Goal: Task Accomplishment & Management: Use online tool/utility

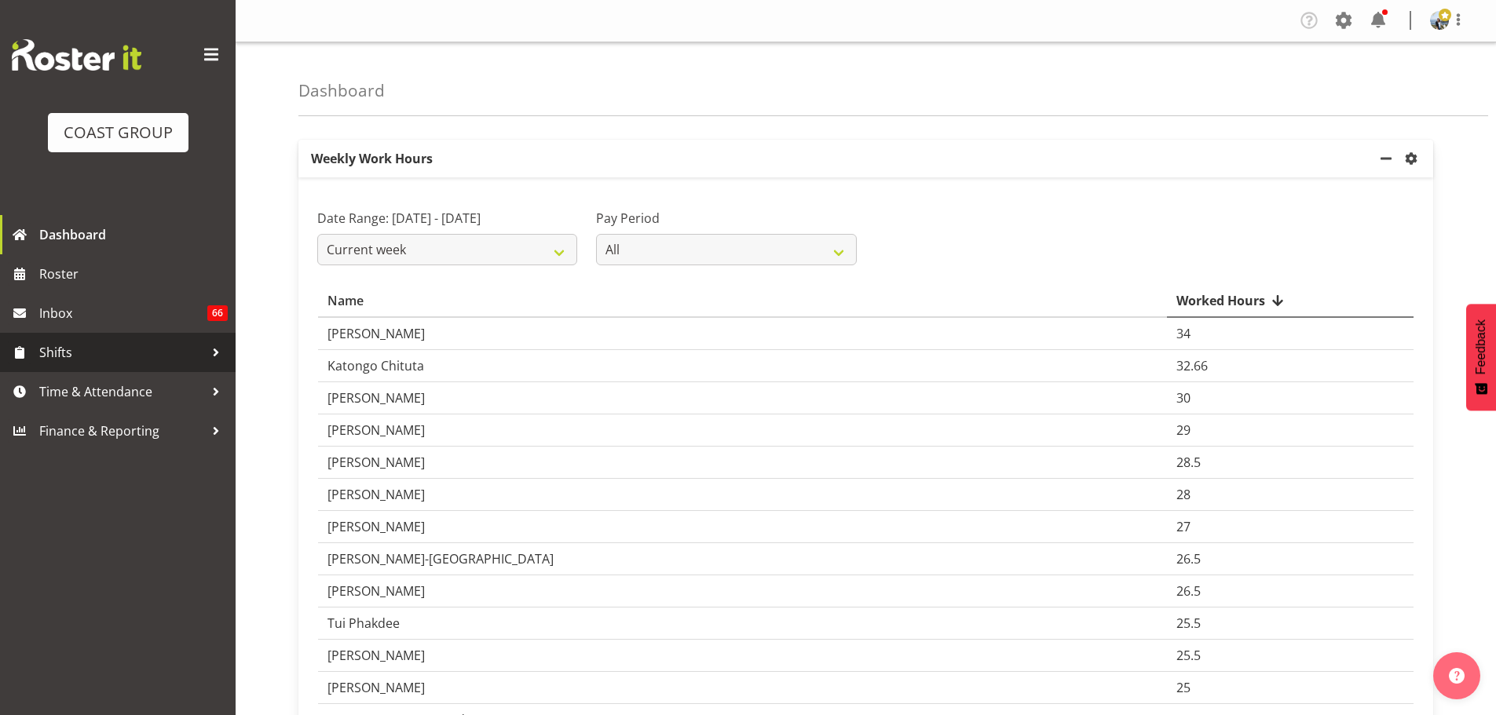
click at [108, 357] on span "Shifts" at bounding box center [121, 353] width 165 height 24
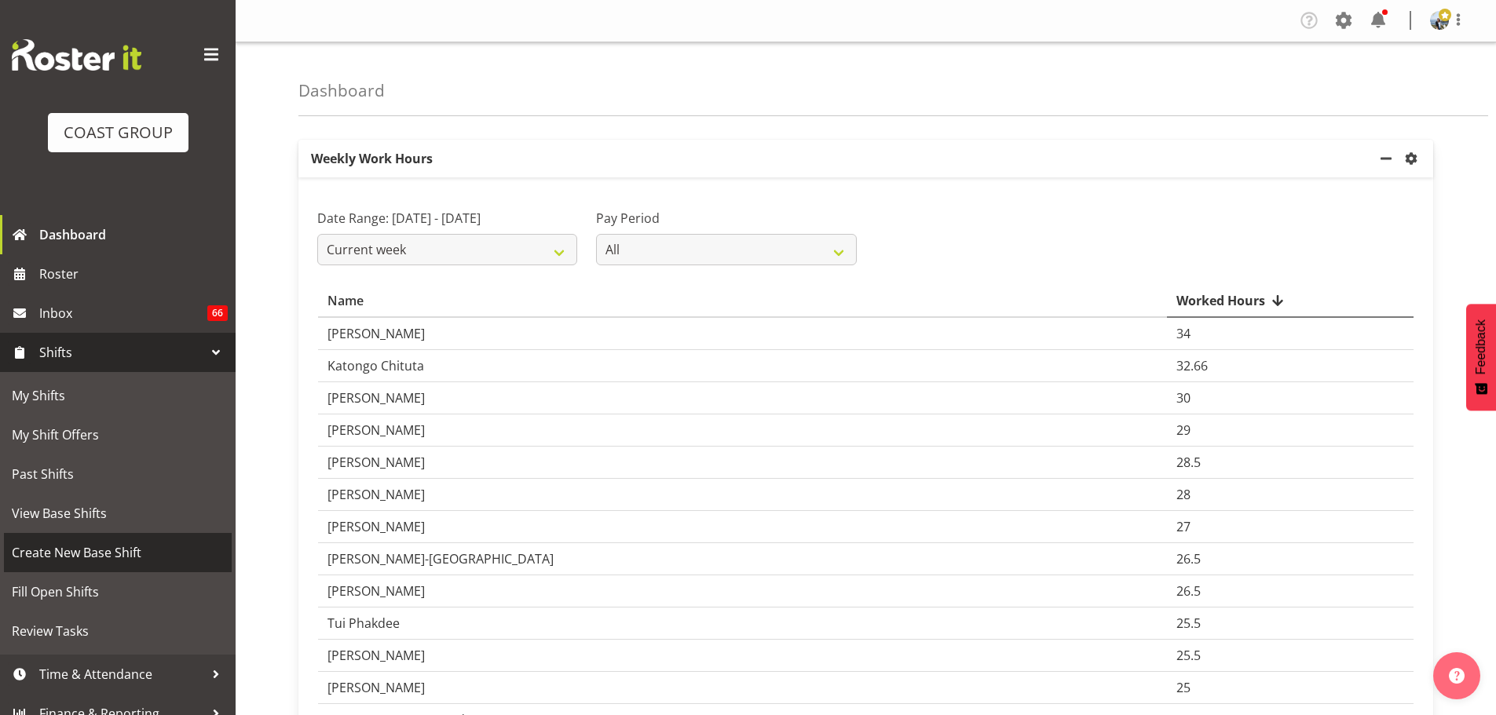
click at [110, 557] on span "Create New Base Shift" at bounding box center [118, 553] width 212 height 24
